Goal: Task Accomplishment & Management: Manage account settings

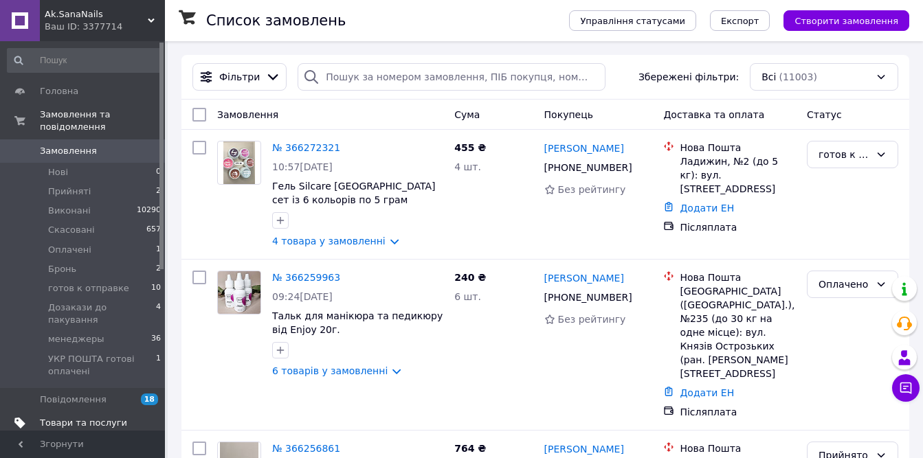
click at [80, 412] on link "Товари та послуги" at bounding box center [84, 423] width 169 height 23
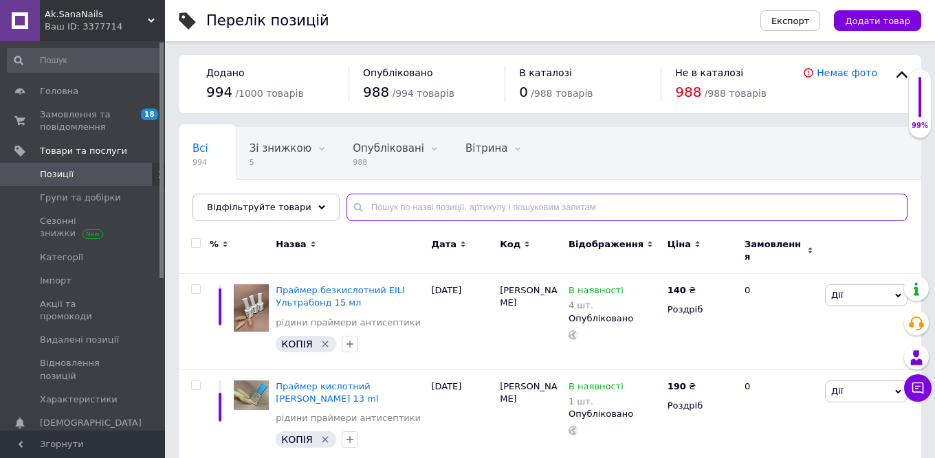
click at [401, 206] on input "text" at bounding box center [626, 207] width 561 height 27
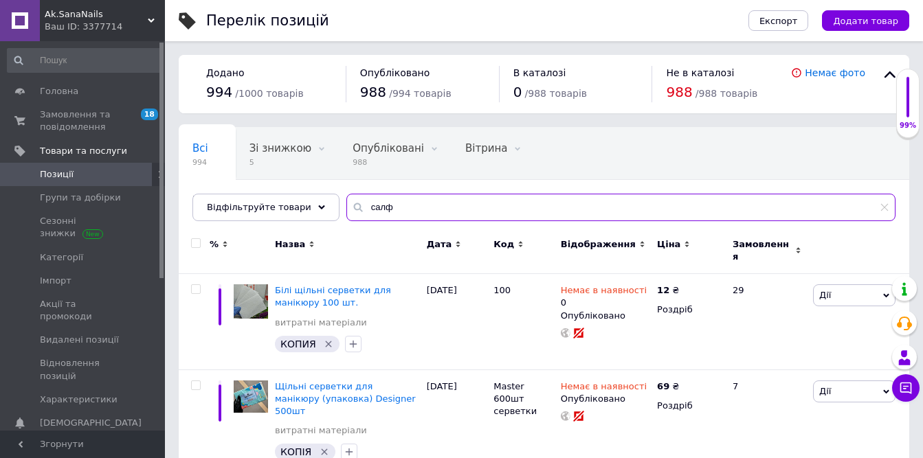
type input "салф"
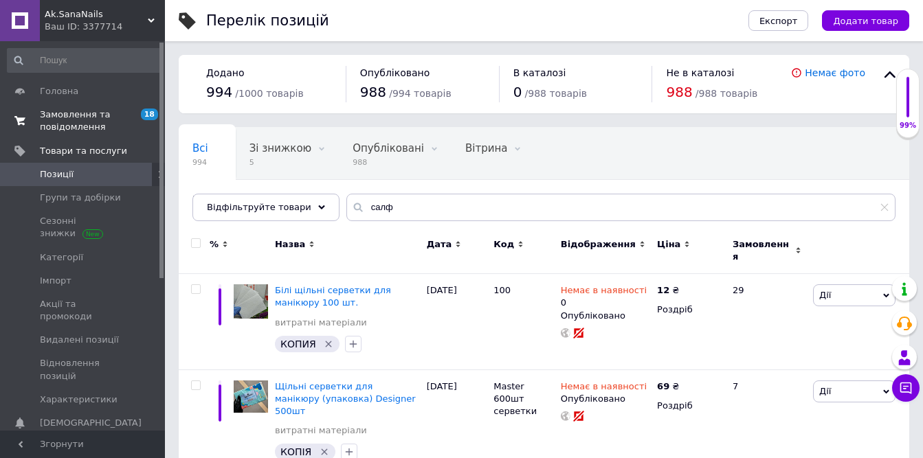
click at [65, 119] on span "Замовлення та повідомлення" at bounding box center [83, 121] width 87 height 25
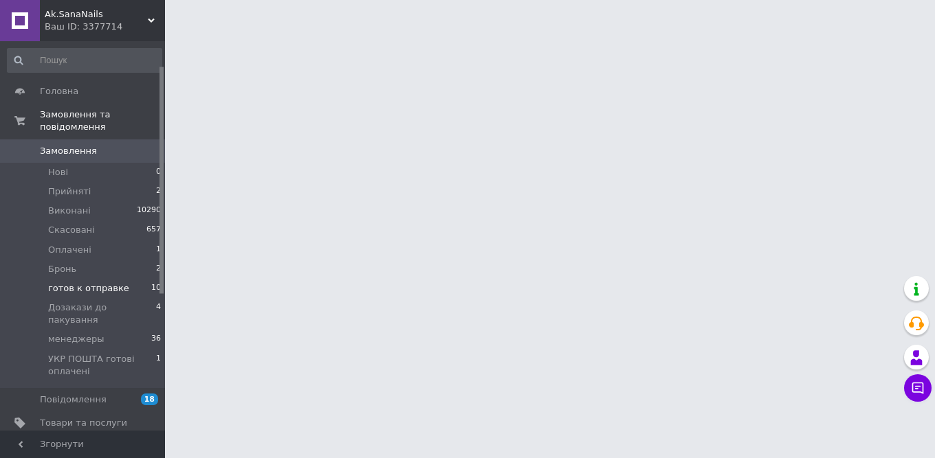
scroll to position [137, 0]
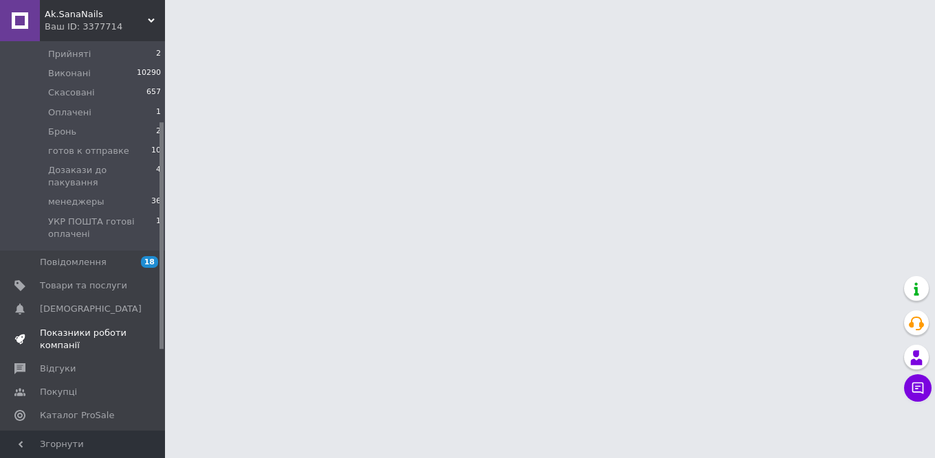
click at [78, 327] on span "Показники роботи компанії" at bounding box center [83, 339] width 87 height 25
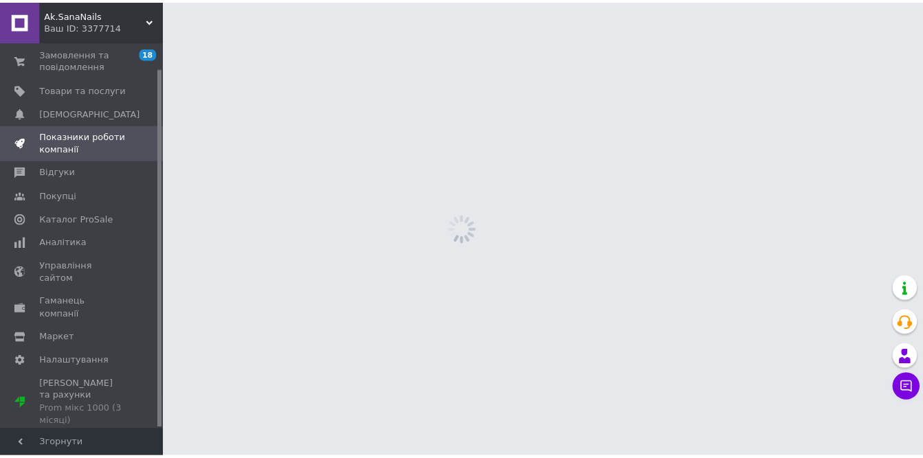
scroll to position [27, 0]
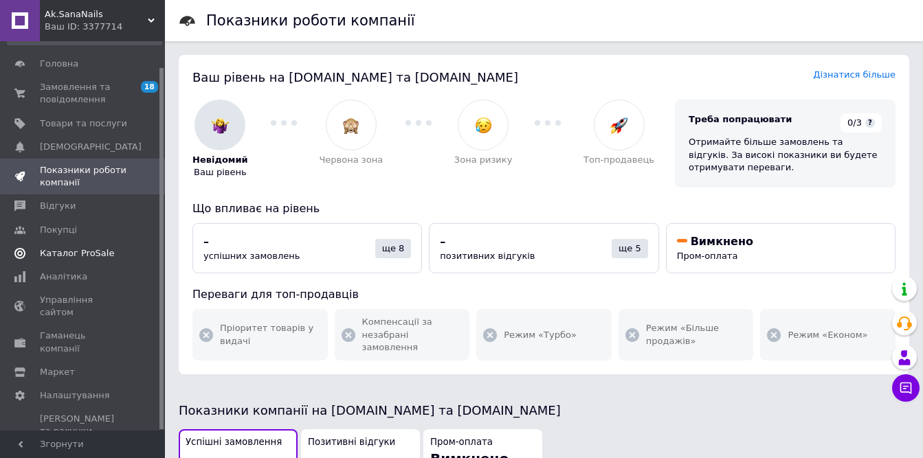
click at [62, 254] on span "Каталог ProSale" at bounding box center [77, 253] width 74 height 12
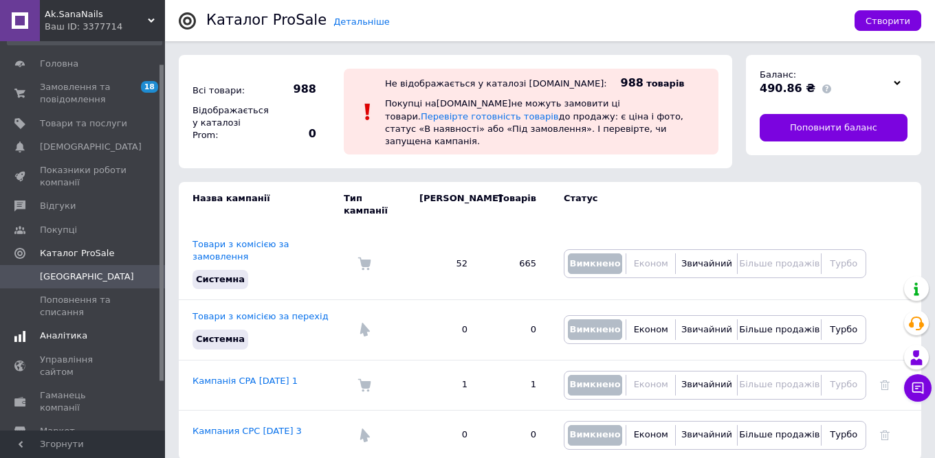
click at [51, 336] on span "Аналітика" at bounding box center [63, 336] width 47 height 12
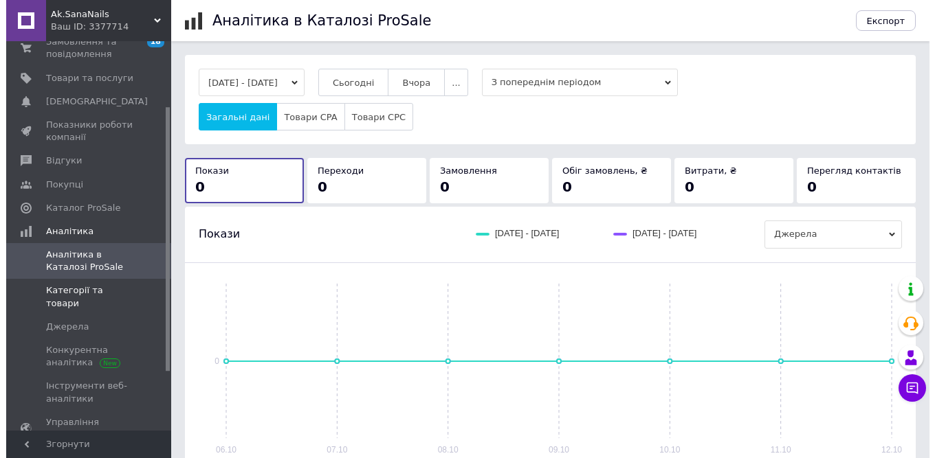
scroll to position [96, 0]
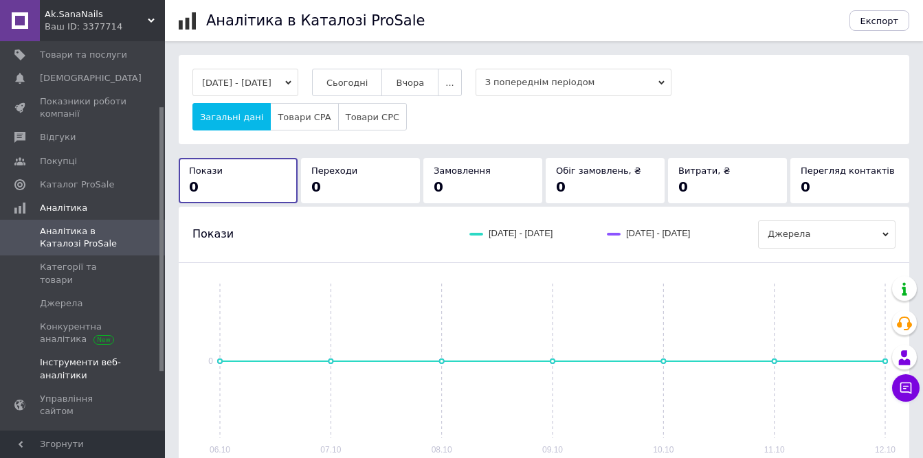
click at [55, 357] on span "Інструменти веб-аналітики" at bounding box center [83, 369] width 87 height 25
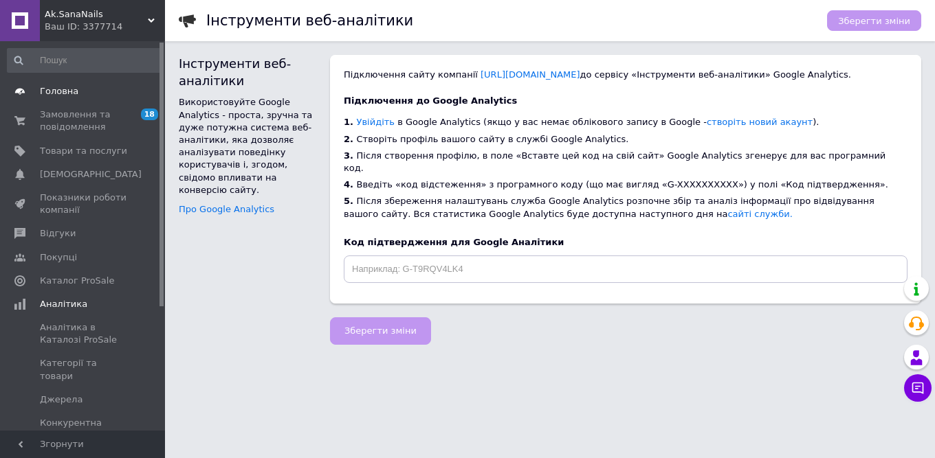
click at [48, 96] on span "Головна" at bounding box center [59, 91] width 38 height 12
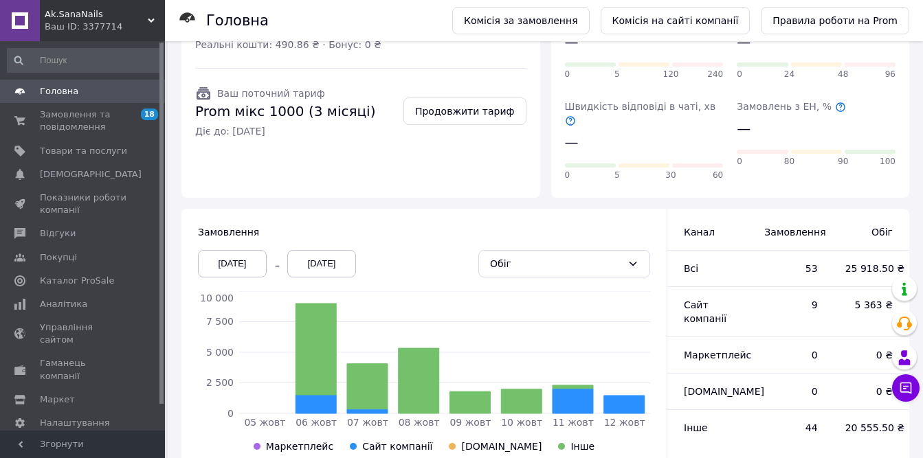
scroll to position [341, 0]
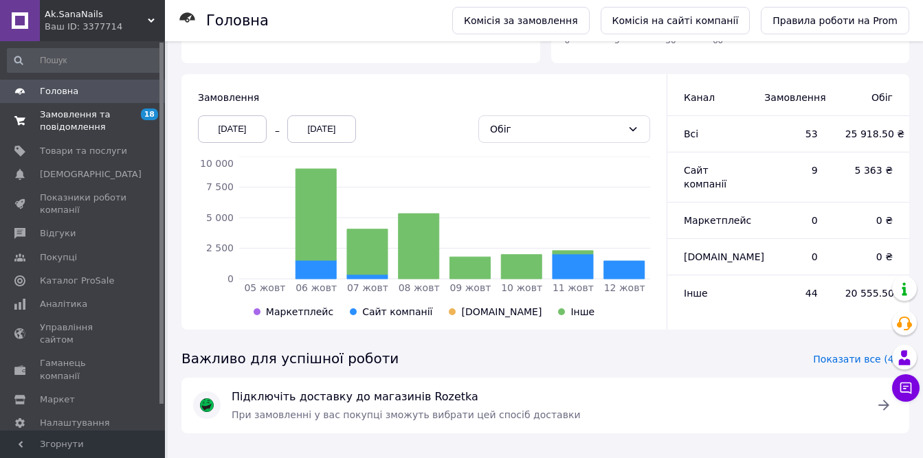
click at [55, 117] on span "Замовлення та повідомлення" at bounding box center [83, 121] width 87 height 25
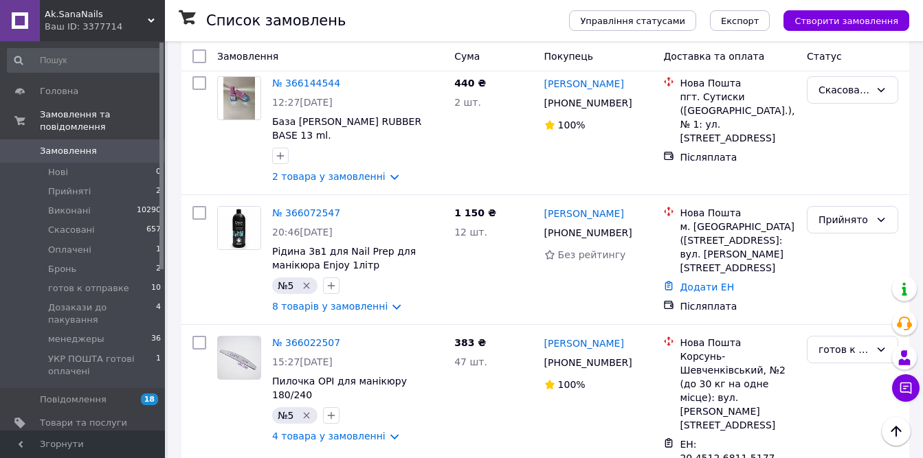
scroll to position [1306, 0]
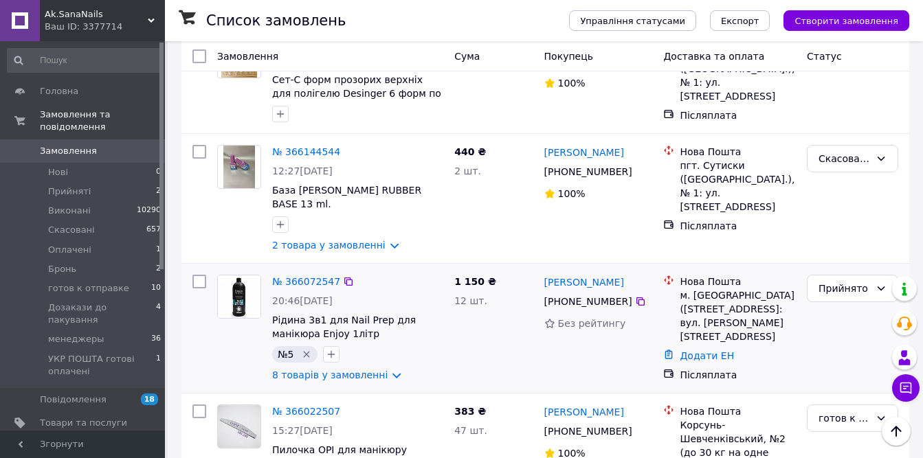
click at [230, 276] on img at bounding box center [239, 297] width 43 height 43
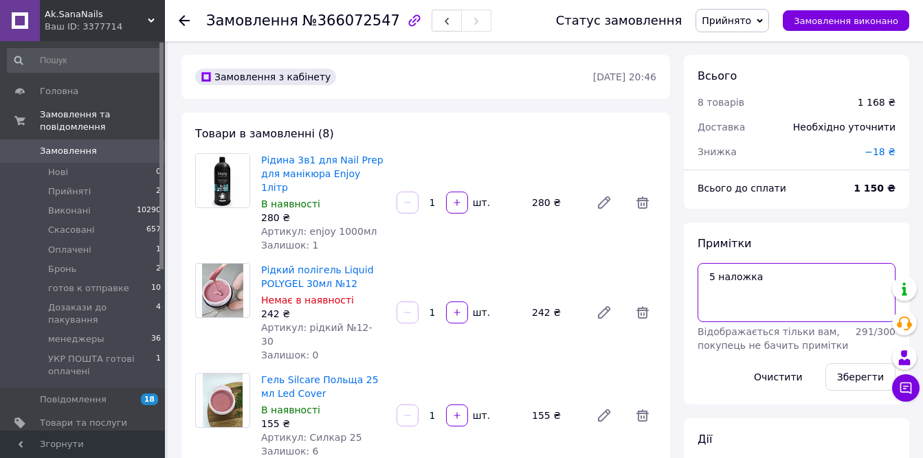
drag, startPoint x: 781, startPoint y: 272, endPoint x: 723, endPoint y: 293, distance: 61.5
click at [723, 293] on textarea "5 наложка" at bounding box center [797, 292] width 198 height 59
type textarea "5 очікую оплати"
click at [837, 372] on button "Зберегти" at bounding box center [860, 377] width 70 height 27
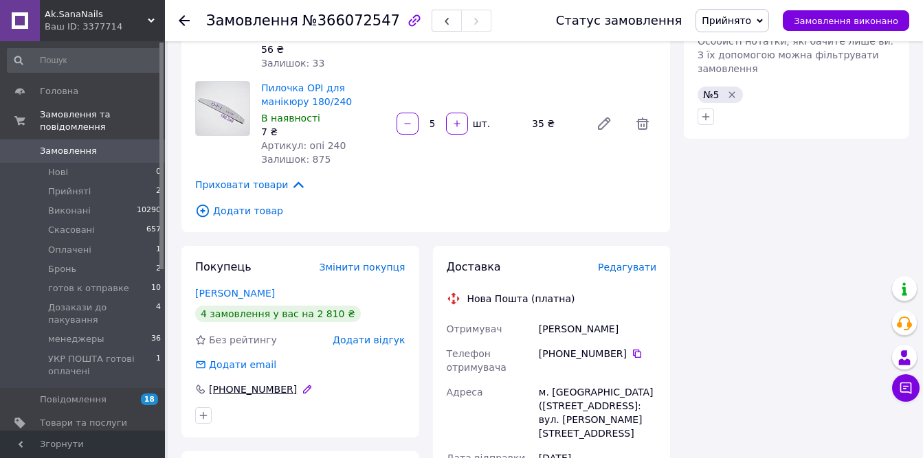
scroll to position [894, 0]
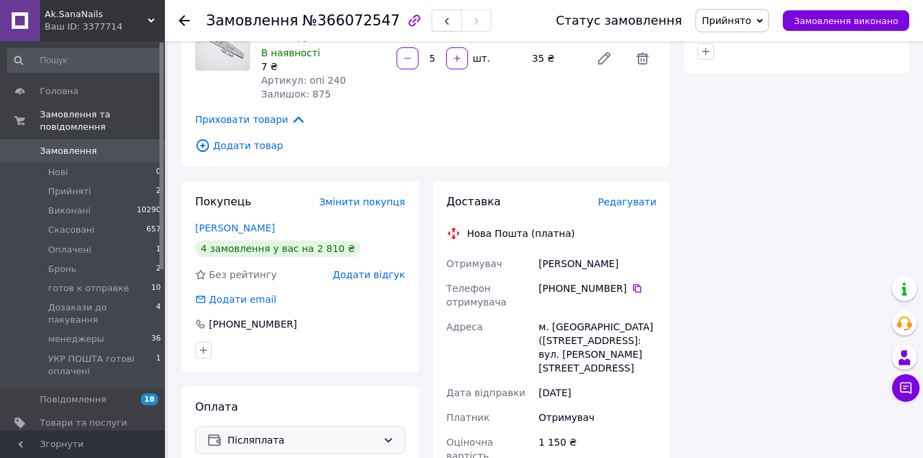
click at [241, 427] on div "Післяплата" at bounding box center [300, 440] width 210 height 27
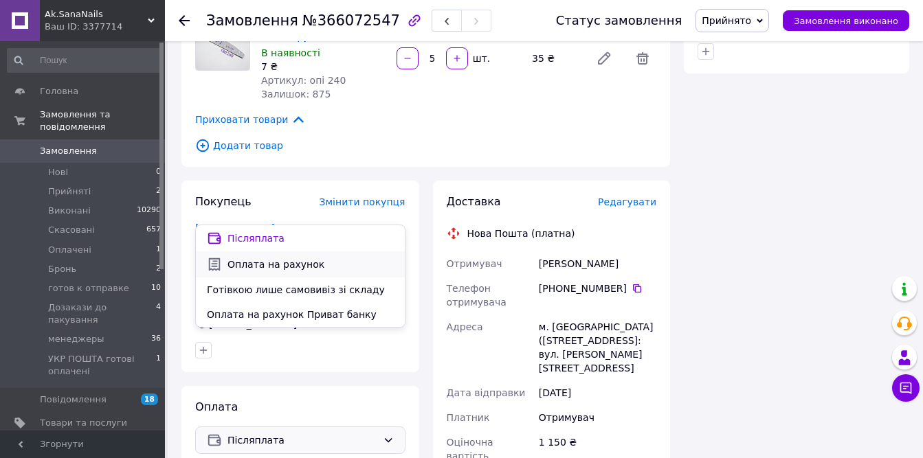
click at [234, 269] on span "Оплата на рахунок" at bounding box center [310, 265] width 166 height 14
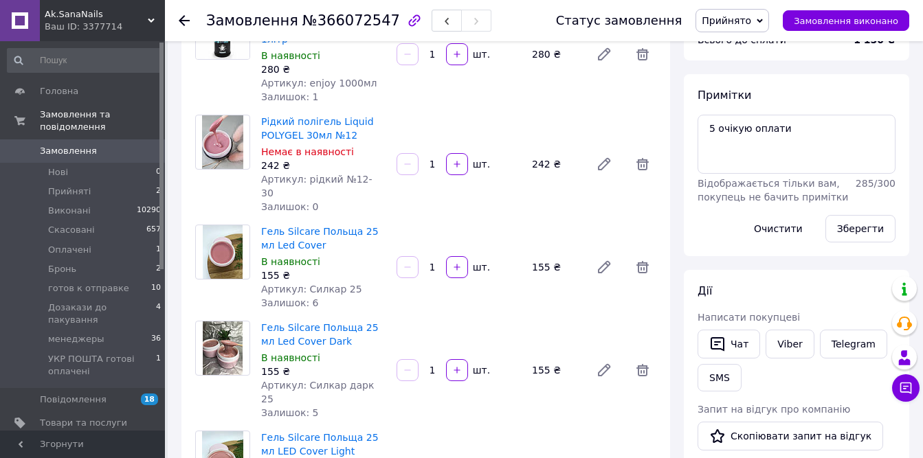
scroll to position [0, 0]
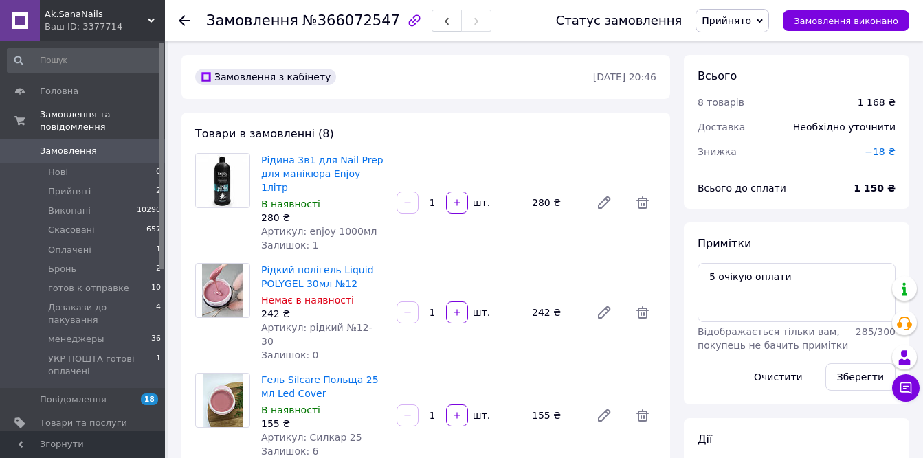
click at [70, 145] on span "Замовлення" at bounding box center [68, 151] width 57 height 12
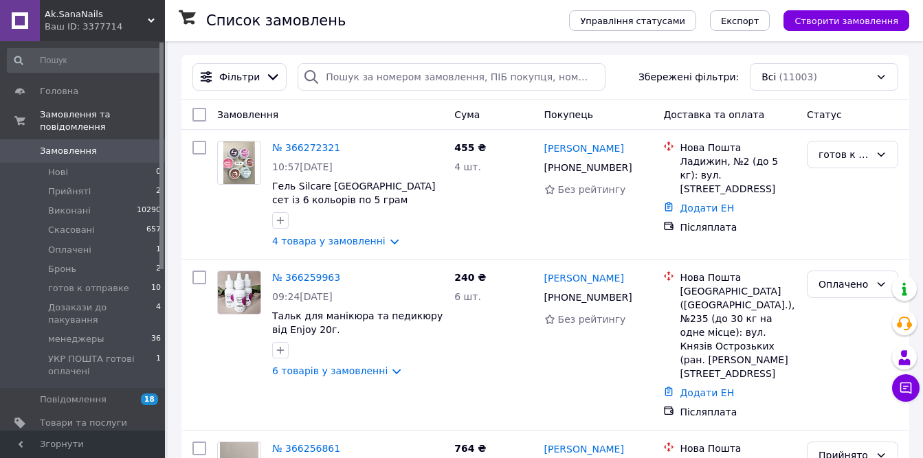
click at [81, 145] on span "Замовлення" at bounding box center [68, 151] width 57 height 12
